Goal: Check status: Check status

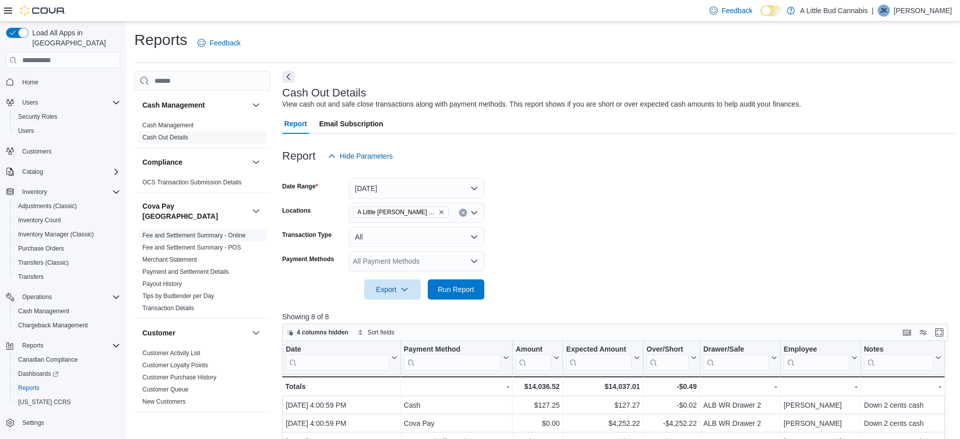
scroll to position [244, 0]
click at [449, 282] on span "Run Report" at bounding box center [456, 289] width 44 height 20
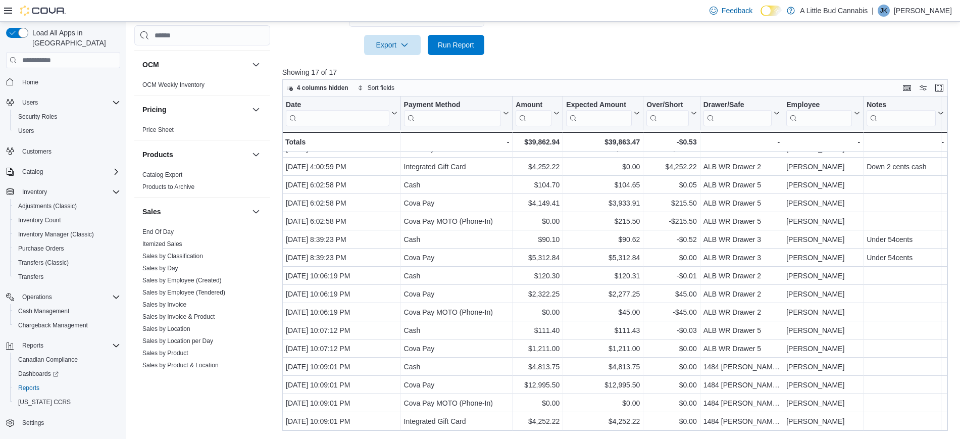
scroll to position [762, 0]
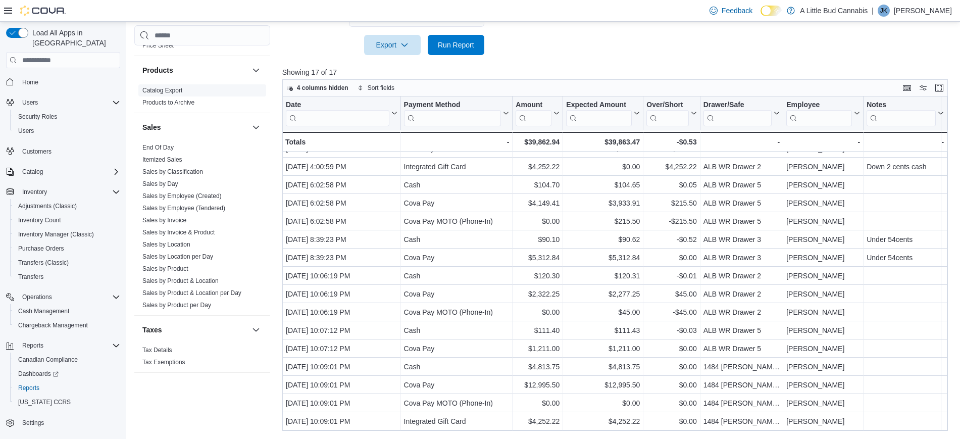
click at [164, 144] on link "End Of Day" at bounding box center [157, 147] width 31 height 7
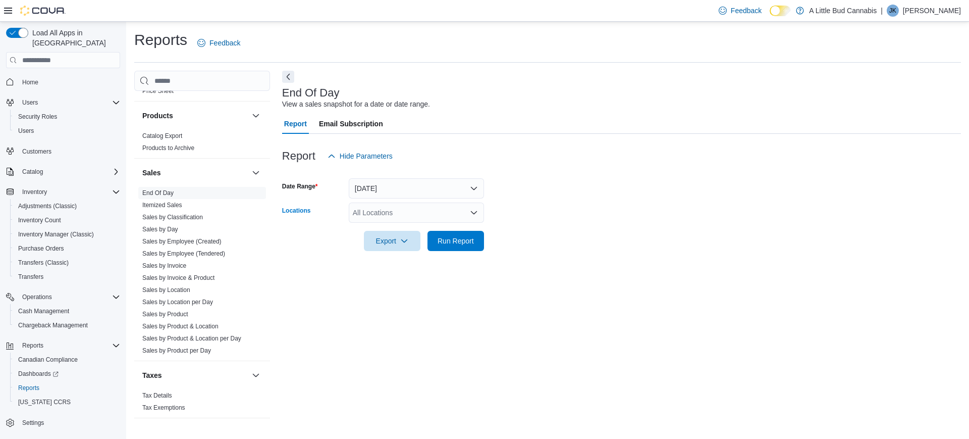
click at [382, 206] on div "All Locations" at bounding box center [416, 212] width 135 height 20
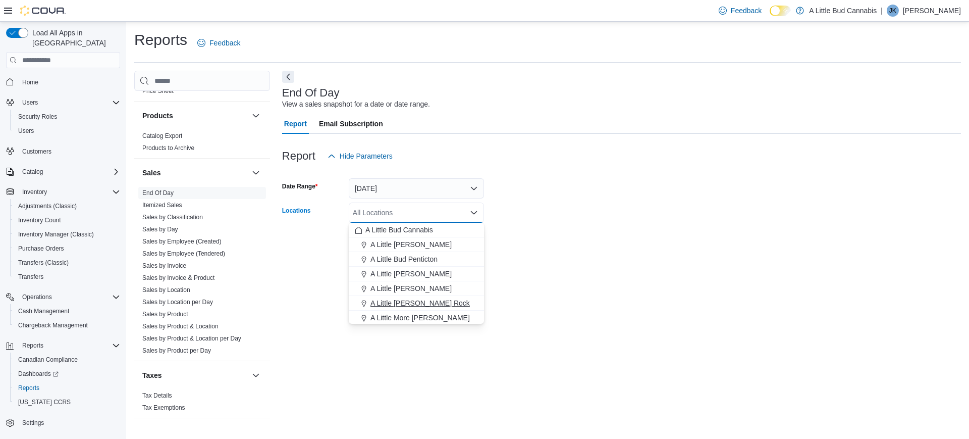
click at [441, 300] on span "A Little [PERSON_NAME] Rock" at bounding box center [420, 303] width 99 height 10
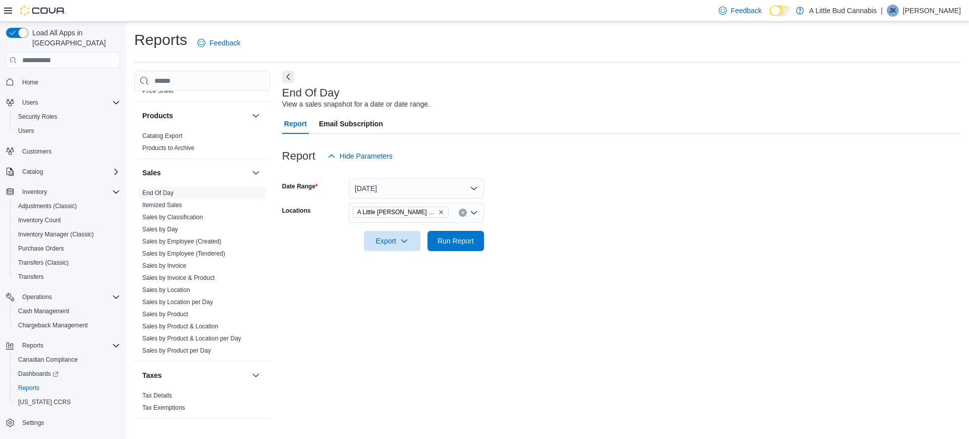
click at [510, 282] on div "End Of Day View a sales snapshot for a date or date range. Report Email Subscri…" at bounding box center [621, 245] width 679 height 349
click at [445, 237] on span "Run Report" at bounding box center [456, 240] width 36 height 10
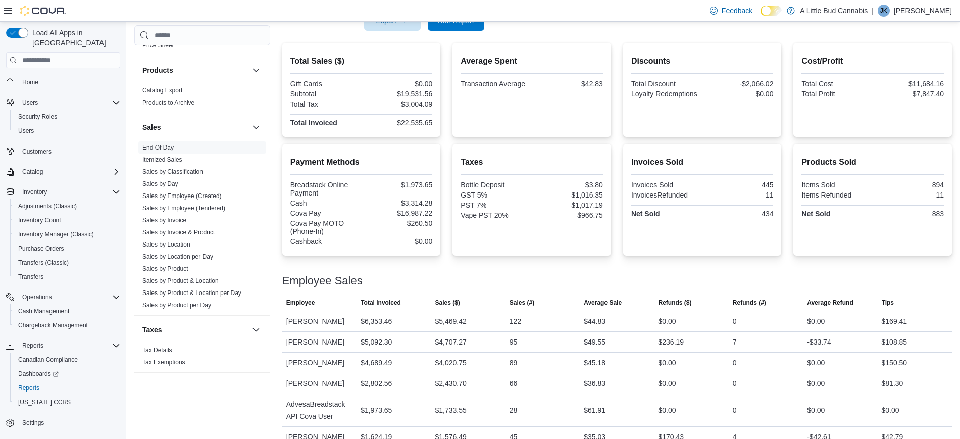
scroll to position [237, 0]
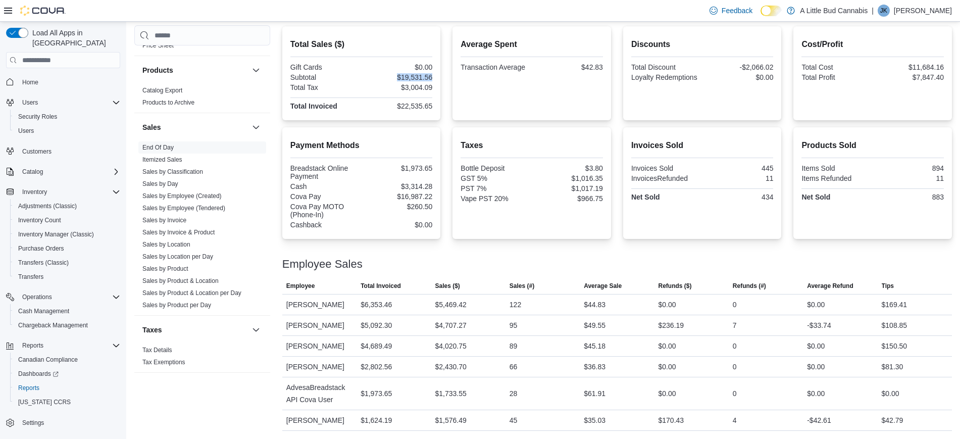
drag, startPoint x: 395, startPoint y: 79, endPoint x: 445, endPoint y: 74, distance: 50.3
click at [445, 73] on div "Total Sales ($) Gift Cards $0.00 Subtotal $19,531.56 Total Tax $3,004.09 Total …" at bounding box center [617, 73] width 670 height 94
copy div "$19,531.56"
drag, startPoint x: 423, startPoint y: 106, endPoint x: 436, endPoint y: 107, distance: 13.7
click at [436, 107] on div "Total Sales ($) Gift Cards $0.00 Subtotal $19,531.56 Total Tax $3,004.09 Total …" at bounding box center [361, 73] width 159 height 94
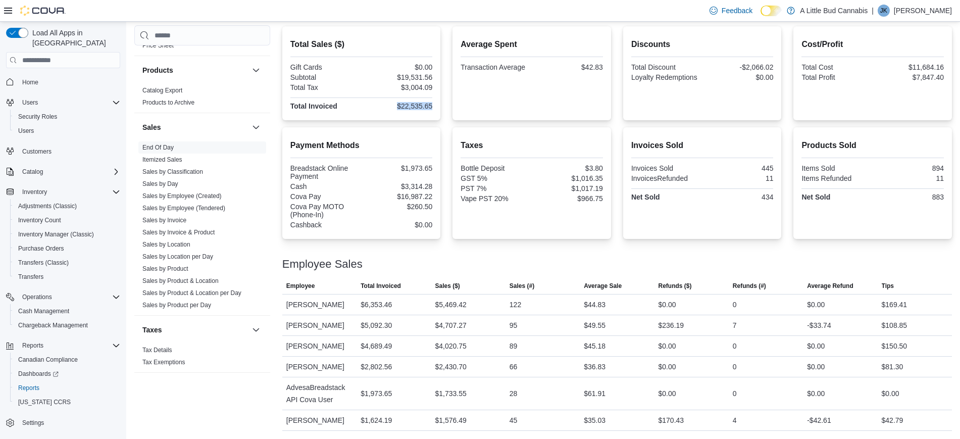
copy div "$22,535.65"
